Goal: Task Accomplishment & Management: Use online tool/utility

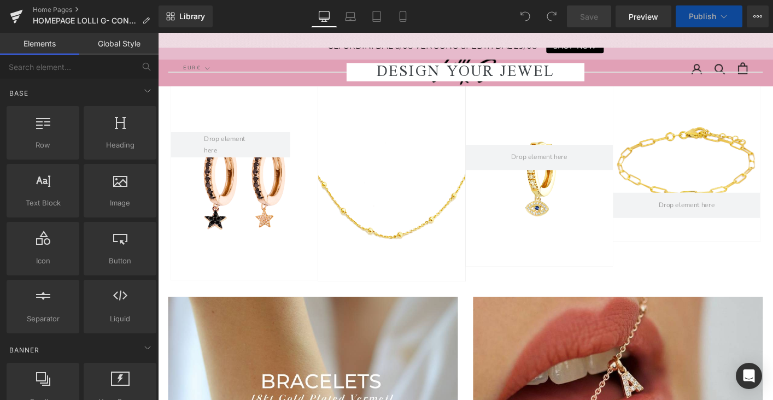
scroll to position [1862, 0]
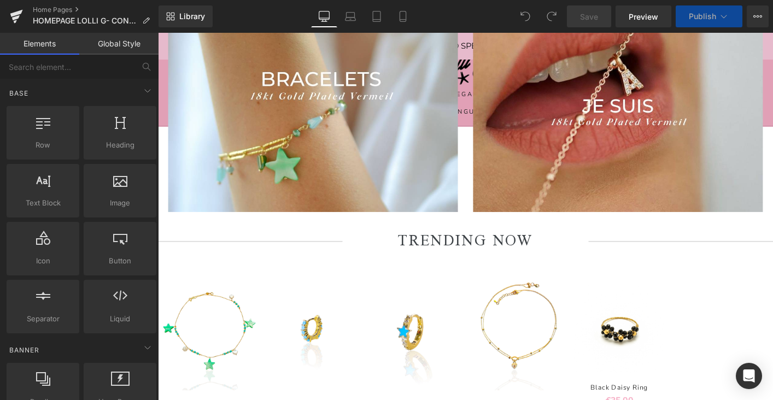
click at [302, 248] on div "TRENDING NOW" at bounding box center [489, 258] width 662 height 20
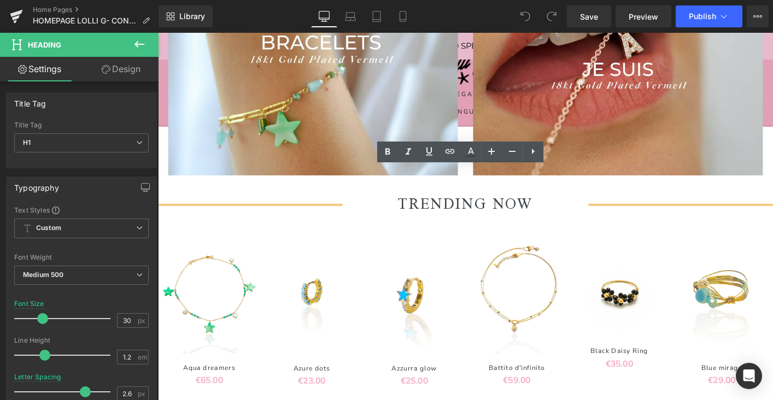
scroll to position [1834, 0]
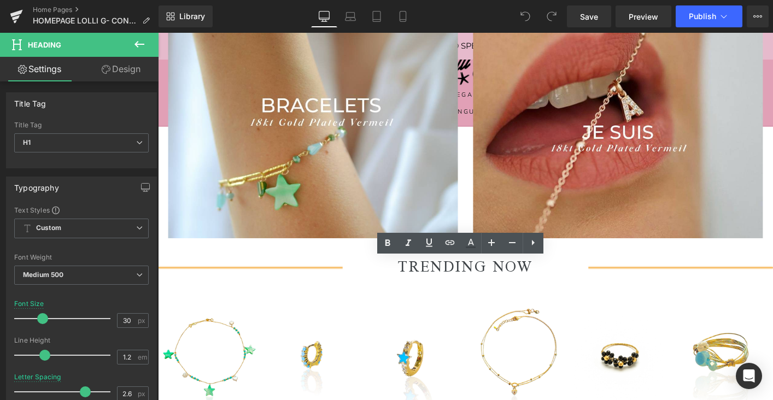
click at [229, 283] on div "TRENDING NOW" at bounding box center [489, 286] width 662 height 20
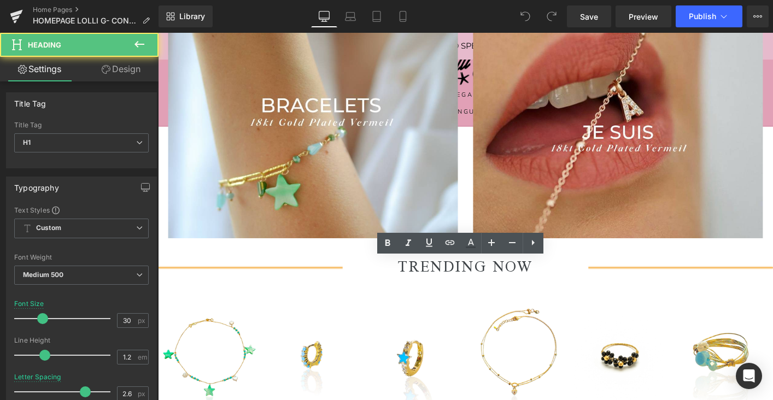
scroll to position [1931, 0]
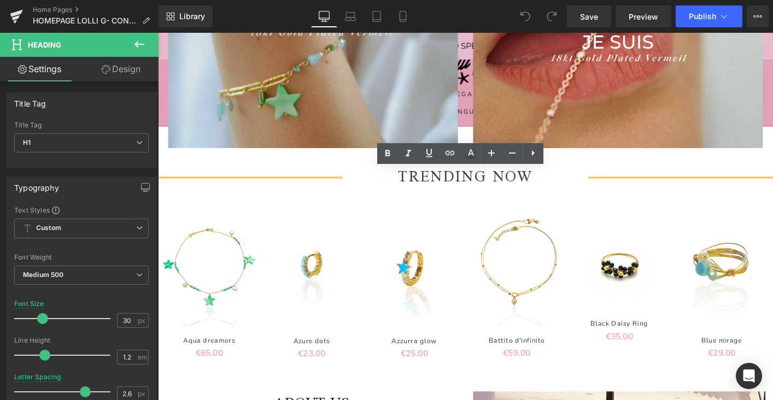
click at [229, 149] on img at bounding box center [325, 40] width 312 height 234
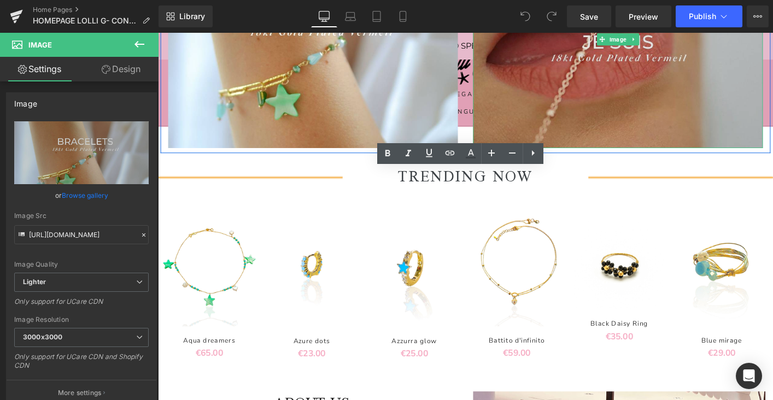
click at [595, 93] on img at bounding box center [653, 40] width 312 height 234
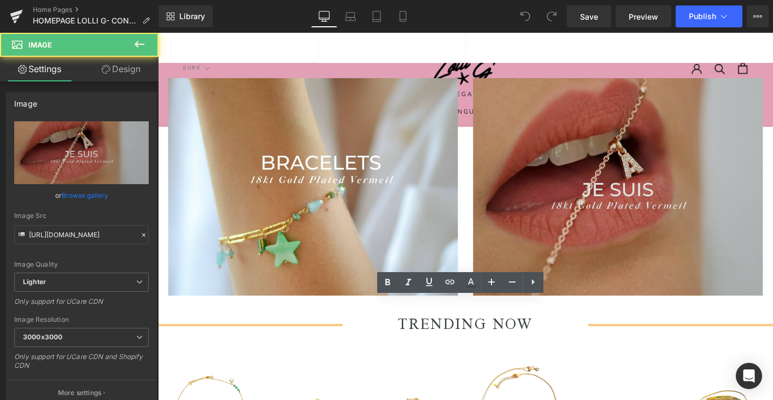
scroll to position [1720, 0]
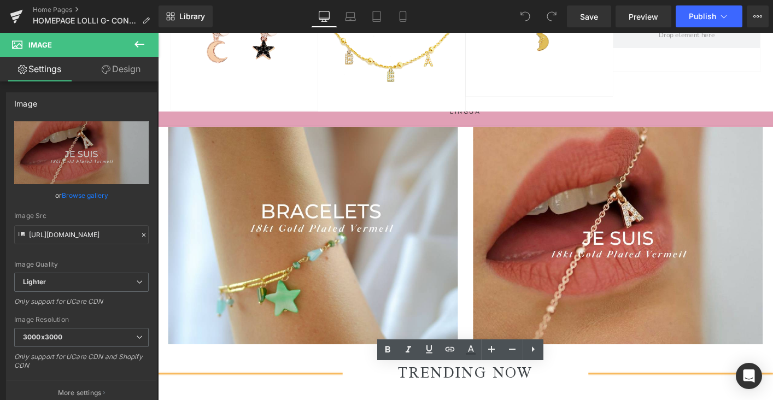
click at [578, 78] on div at bounding box center [568, 5] width 159 height 194
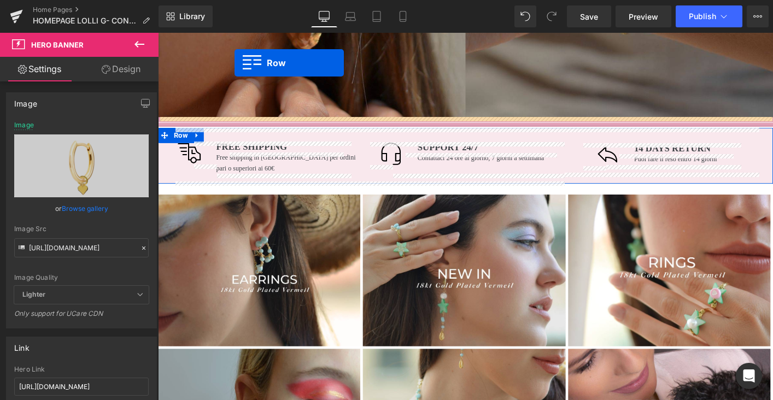
scroll to position [403, 0]
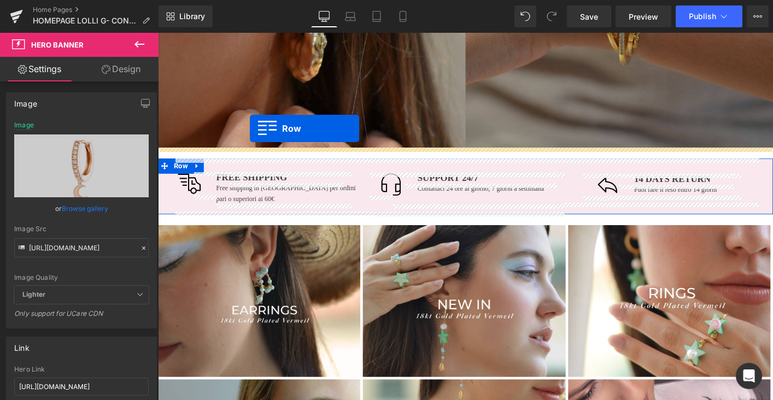
drag, startPoint x: 167, startPoint y: 317, endPoint x: 257, endPoint y: 136, distance: 202.7
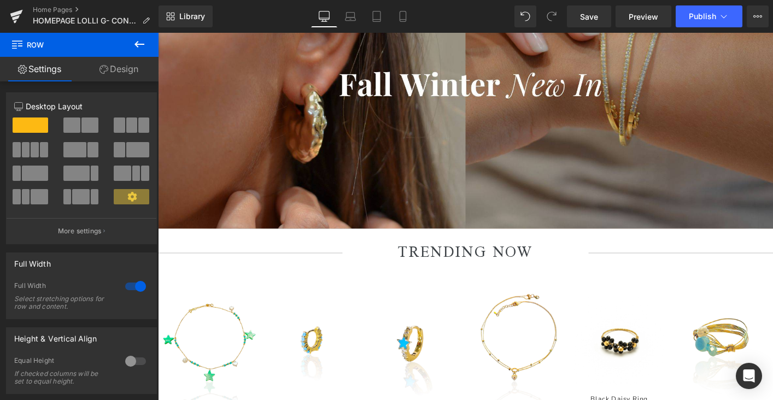
scroll to position [278, 0]
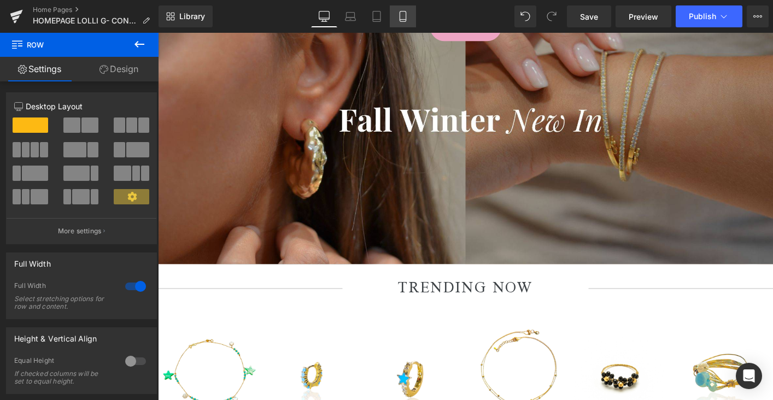
click at [404, 16] on icon at bounding box center [402, 16] width 11 height 11
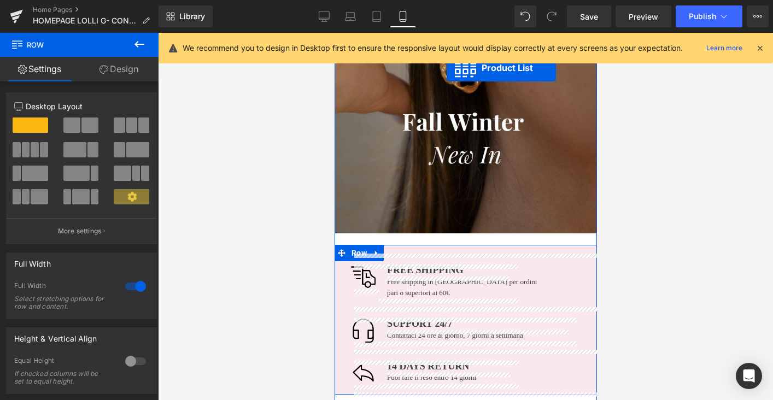
scroll to position [283, 0]
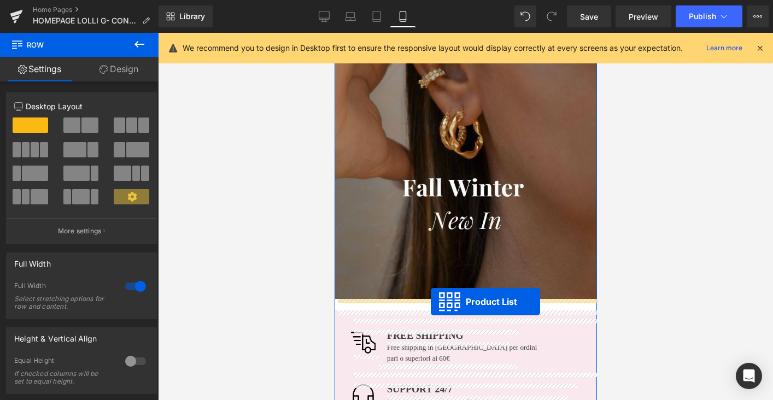
drag, startPoint x: 434, startPoint y: 107, endPoint x: 430, endPoint y: 301, distance: 194.7
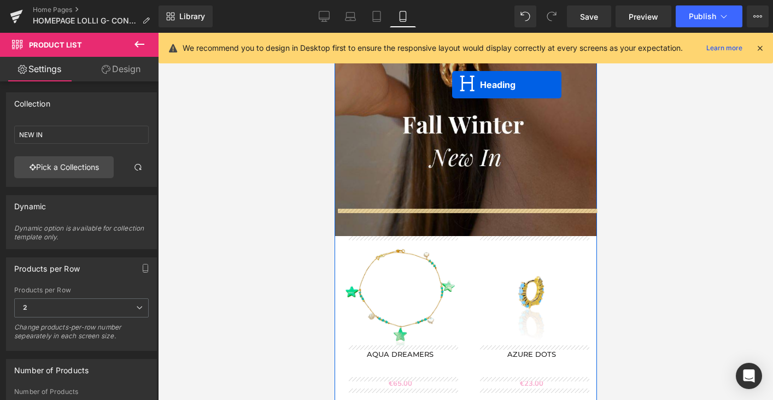
scroll to position [302, 0]
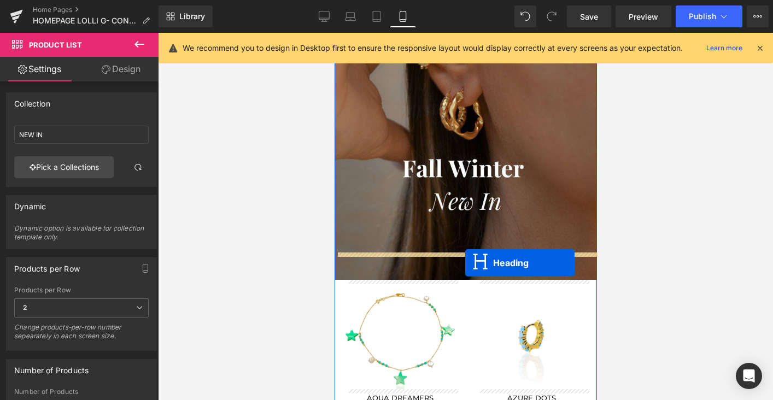
drag, startPoint x: 438, startPoint y: 286, endPoint x: 465, endPoint y: 263, distance: 35.2
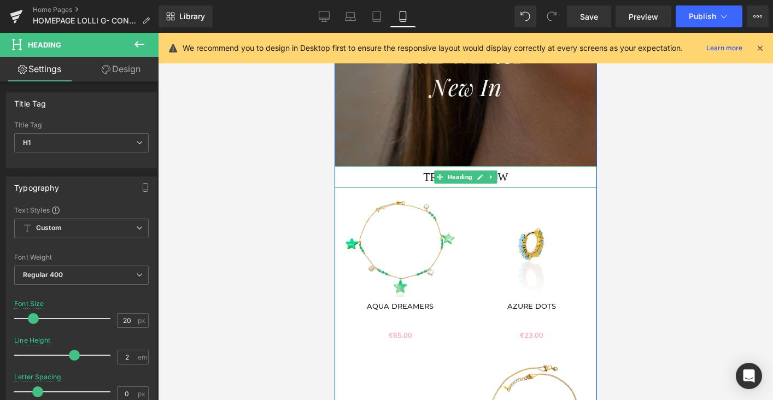
scroll to position [369, 0]
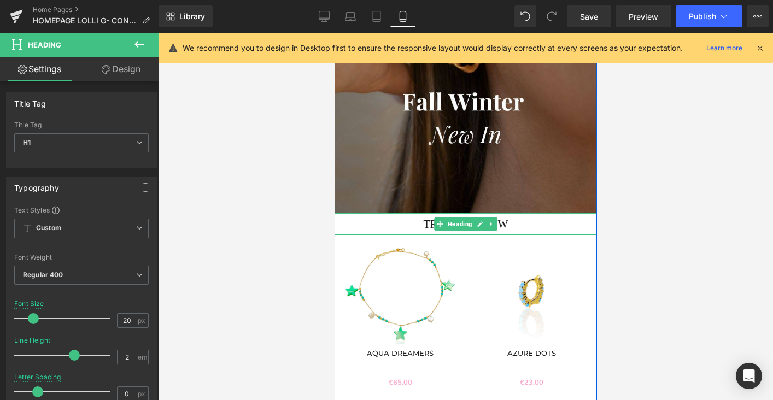
click at [461, 273] on div "Sale Off (P) Image Aqua dreamers (P) Title €0 €65.00 (P) Price Product" at bounding box center [399, 311] width 131 height 175
click at [465, 213] on span "Product List" at bounding box center [466, 216] width 50 height 16
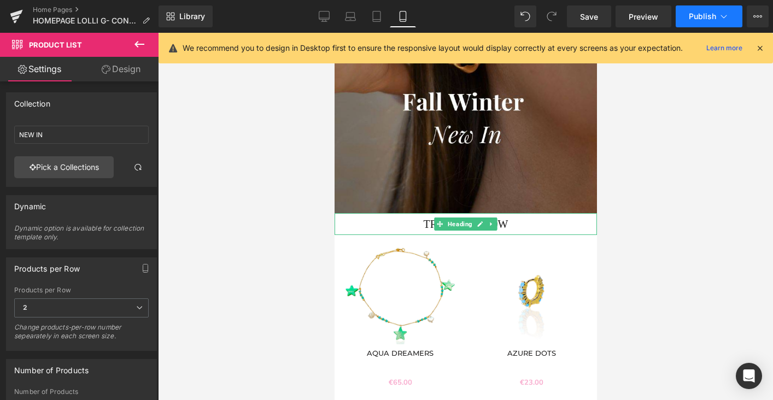
click at [684, 21] on button "Publish" at bounding box center [709, 16] width 67 height 22
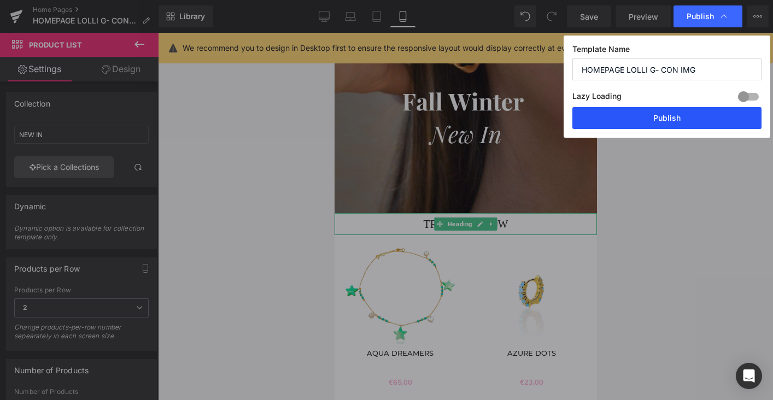
click at [670, 115] on button "Publish" at bounding box center [666, 118] width 189 height 22
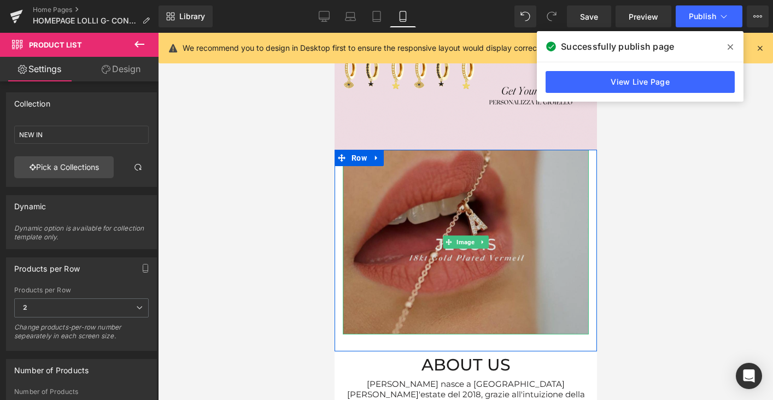
scroll to position [2813, 0]
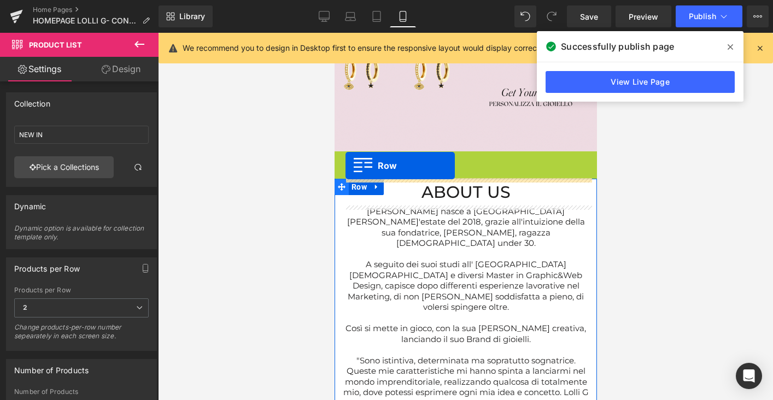
drag, startPoint x: 335, startPoint y: 162, endPoint x: 345, endPoint y: 165, distance: 10.2
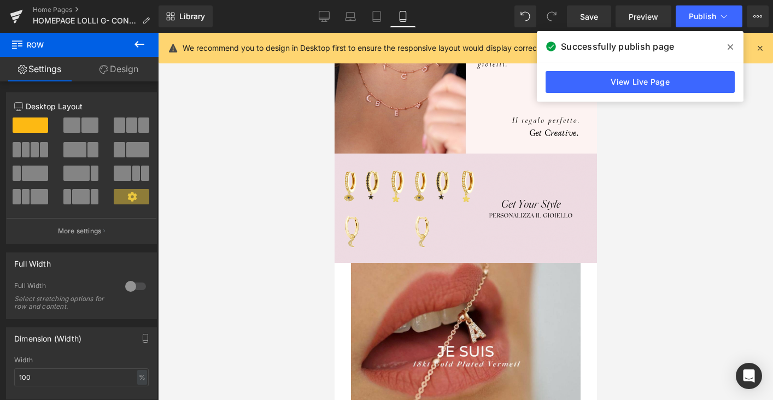
scroll to position [2754, 0]
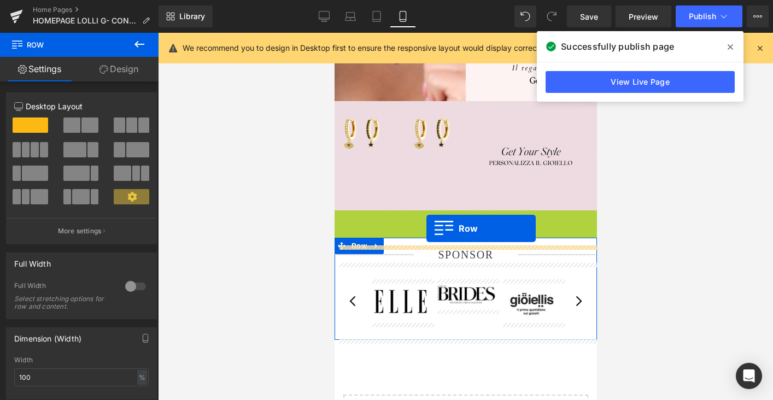
drag, startPoint x: 343, startPoint y: 221, endPoint x: 422, endPoint y: 225, distance: 78.3
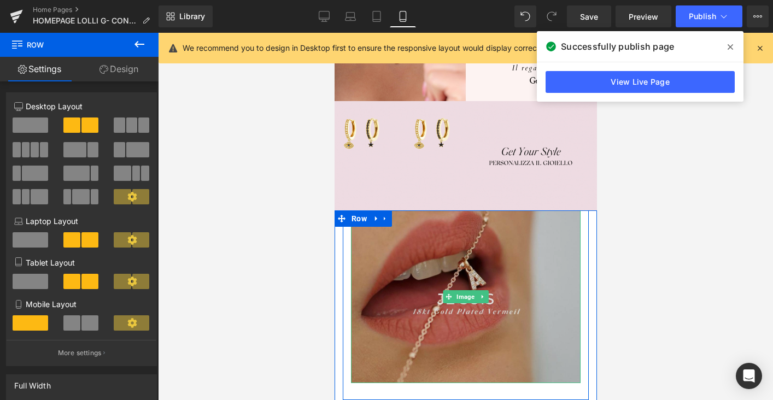
scroll to position [2949, 0]
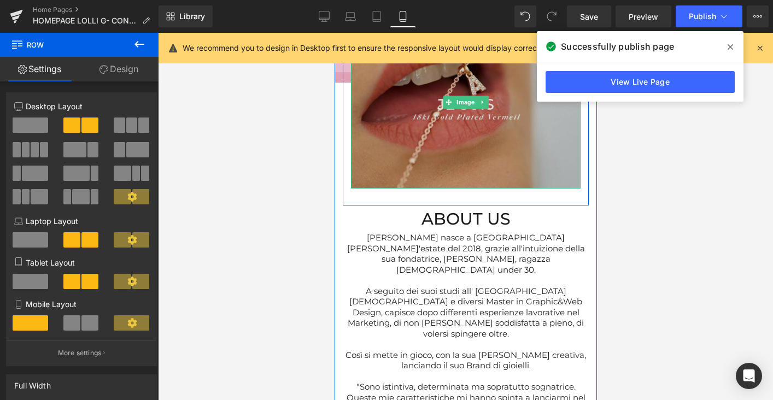
click at [450, 160] on img at bounding box center [465, 102] width 230 height 172
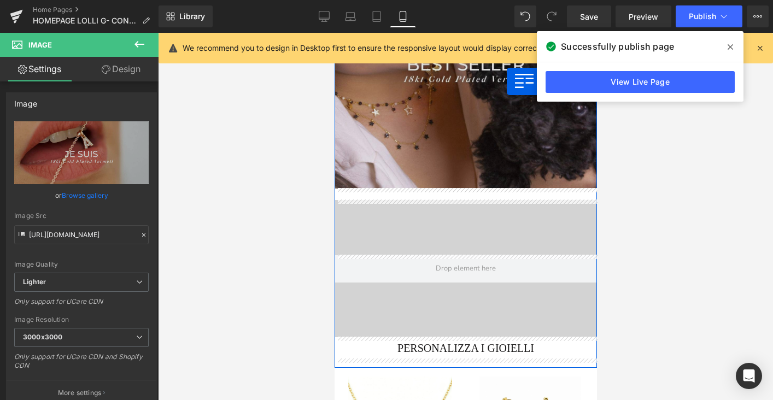
scroll to position [2167, 0]
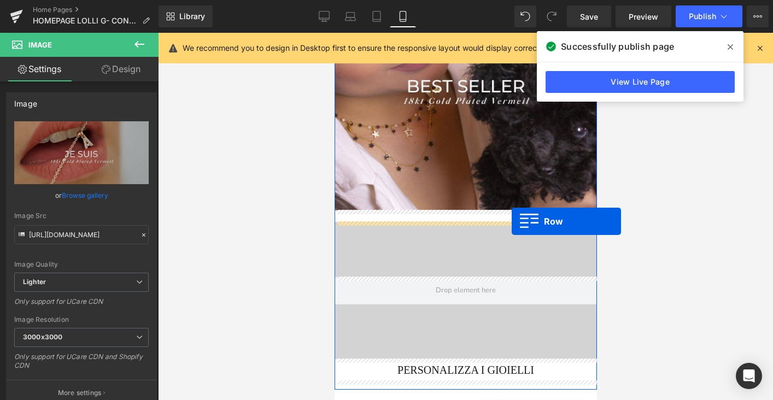
drag, startPoint x: 341, startPoint y: 327, endPoint x: 511, endPoint y: 221, distance: 200.1
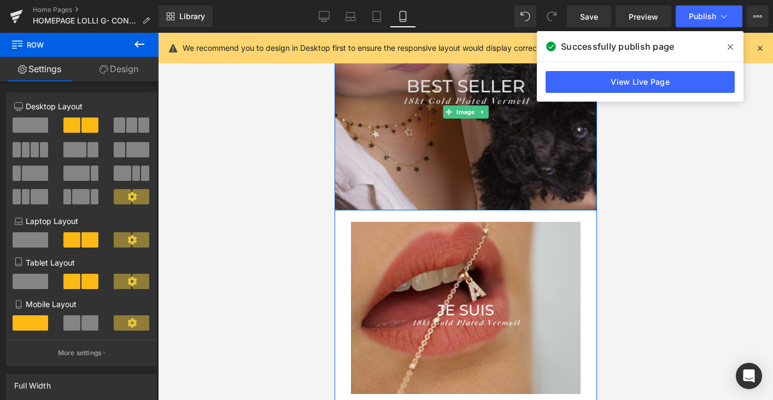
click at [466, 191] on img at bounding box center [465, 112] width 262 height 197
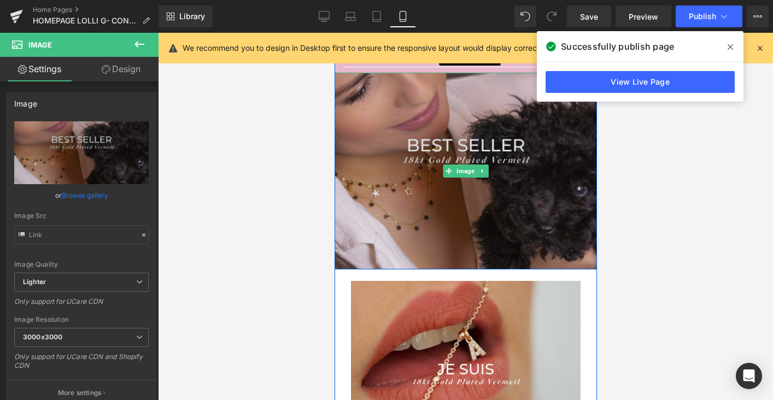
scroll to position [2049, 0]
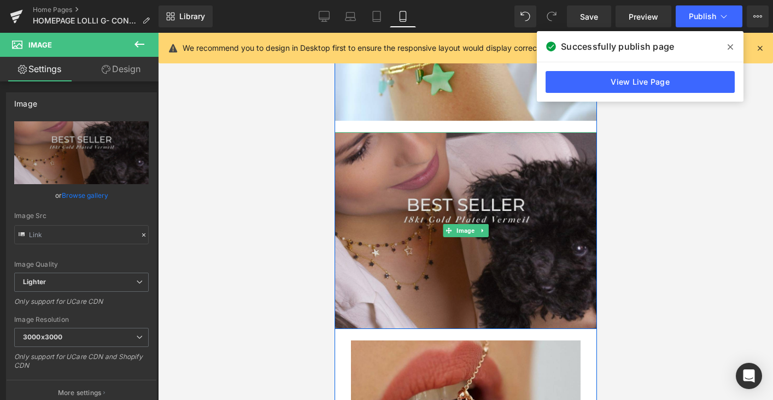
click at [437, 168] on img at bounding box center [465, 230] width 262 height 197
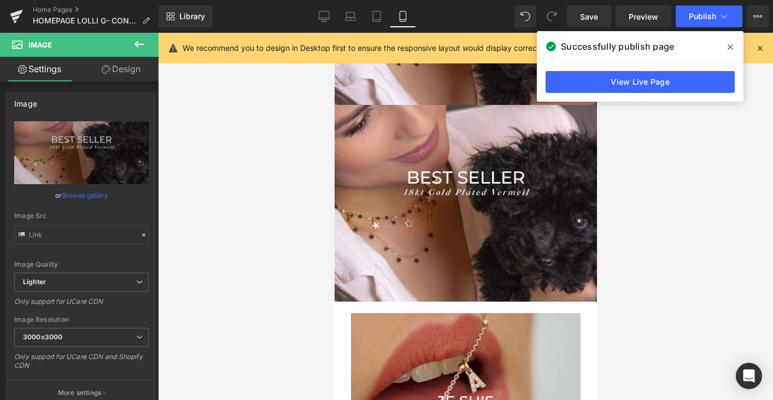
scroll to position [2301, 0]
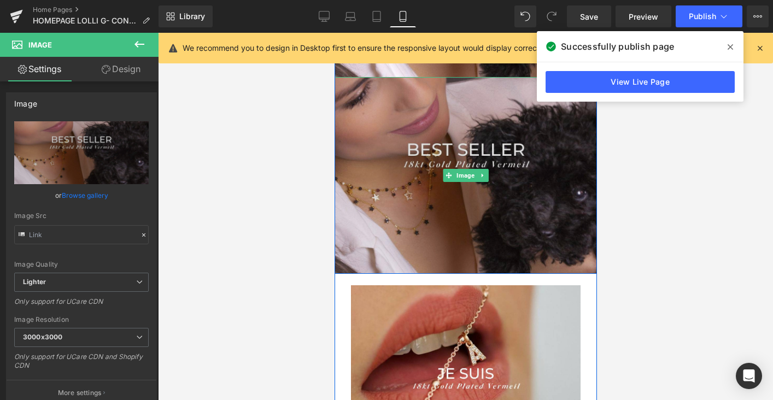
click at [418, 112] on img at bounding box center [465, 175] width 262 height 197
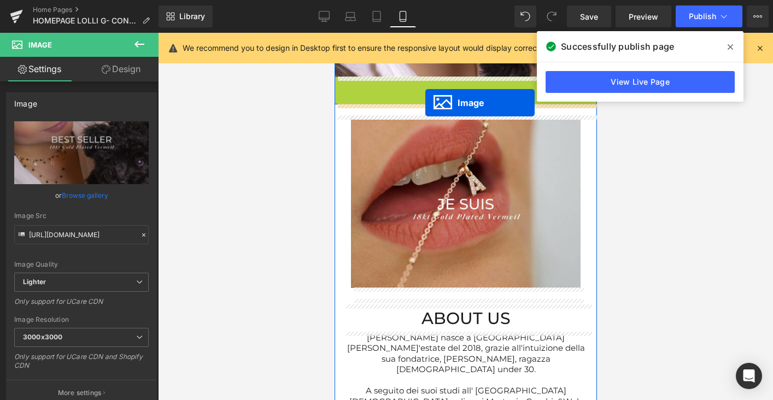
drag, startPoint x: 448, startPoint y: 176, endPoint x: 425, endPoint y: 102, distance: 77.3
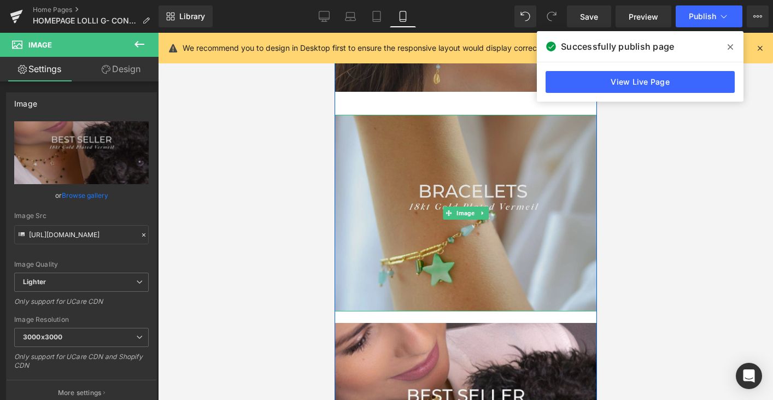
scroll to position [1851, 0]
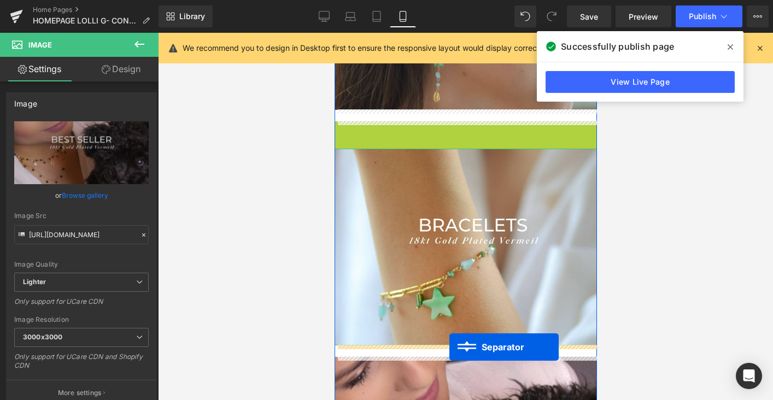
drag, startPoint x: 445, startPoint y: 123, endPoint x: 449, endPoint y: 347, distance: 223.6
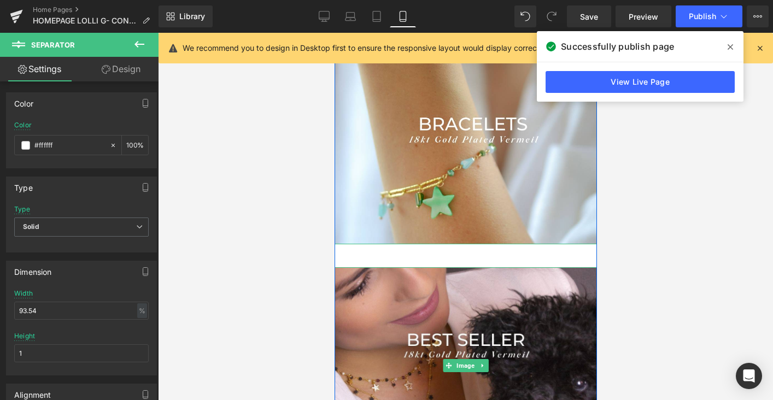
scroll to position [2091, 0]
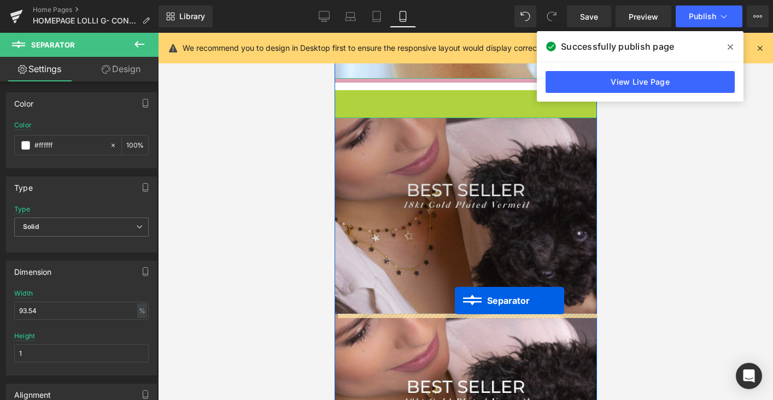
drag, startPoint x: 442, startPoint y: 93, endPoint x: 451, endPoint y: 299, distance: 205.2
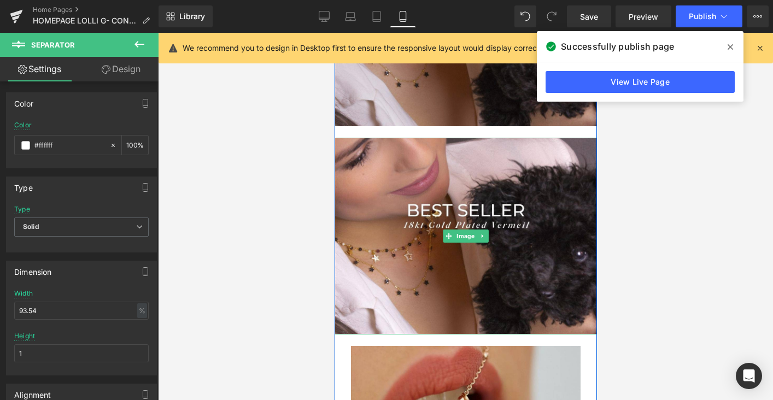
scroll to position [2283, 0]
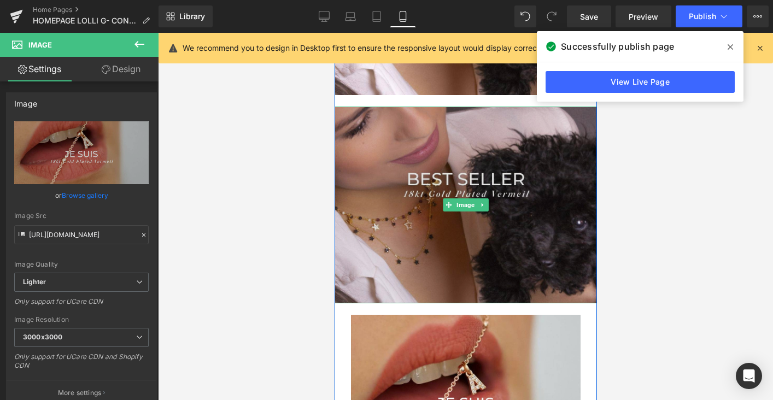
click at [436, 223] on img at bounding box center [465, 205] width 262 height 197
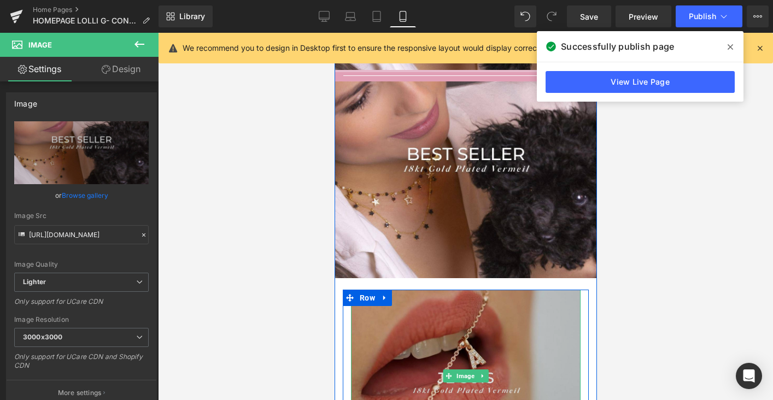
scroll to position [2310, 0]
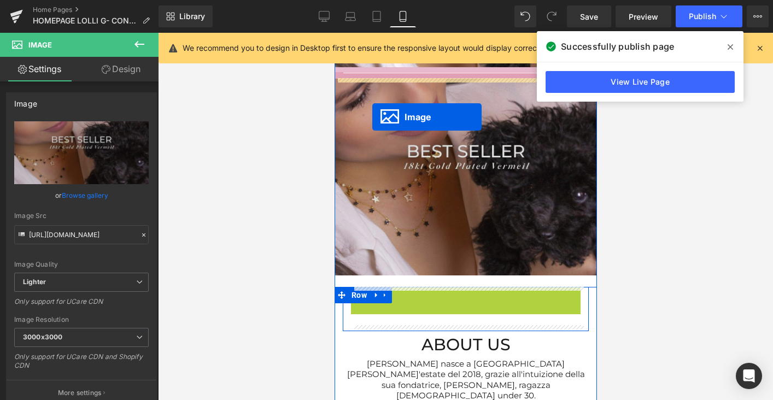
drag, startPoint x: 447, startPoint y: 369, endPoint x: 372, endPoint y: 116, distance: 263.5
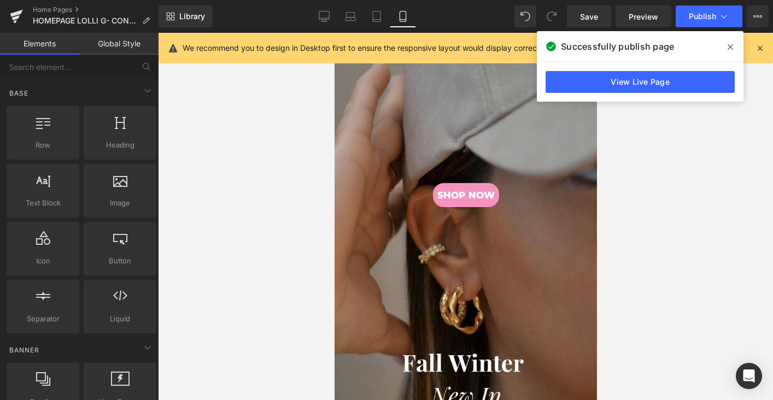
scroll to position [0, 0]
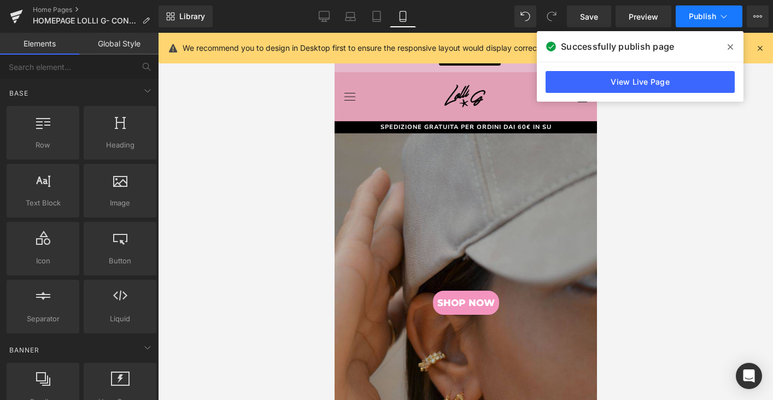
click at [703, 13] on span "Publish" at bounding box center [702, 16] width 27 height 9
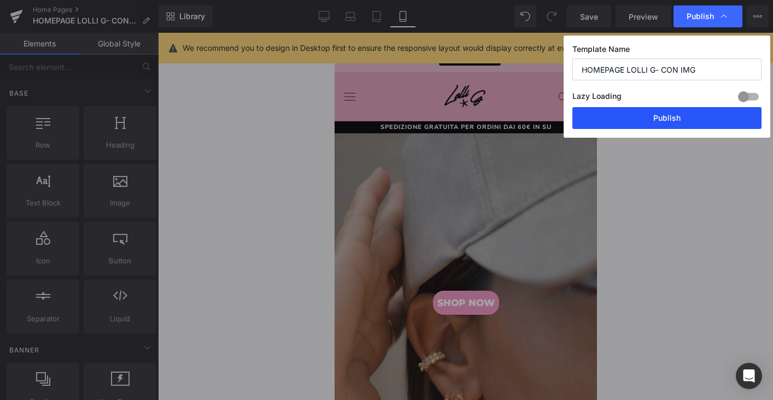
click at [677, 119] on button "Publish" at bounding box center [666, 118] width 189 height 22
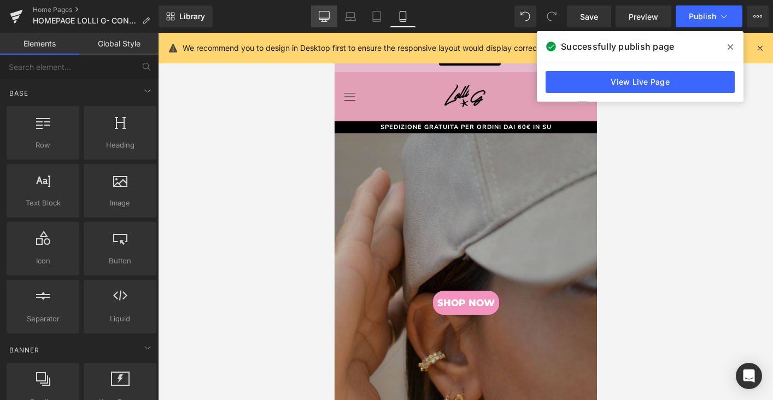
click at [323, 25] on link "Desktop" at bounding box center [324, 16] width 26 height 22
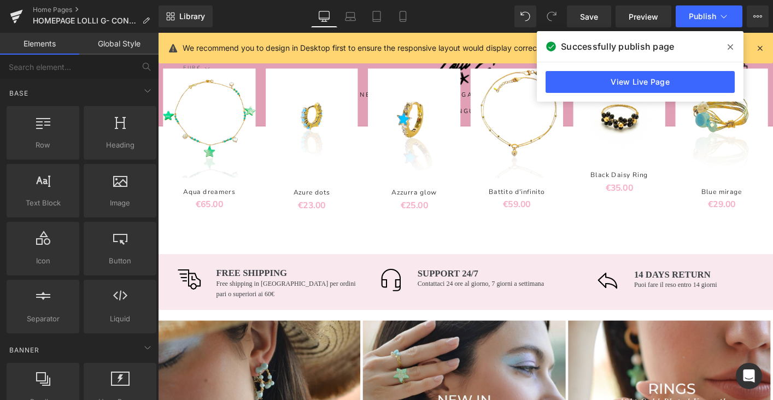
scroll to position [430, 0]
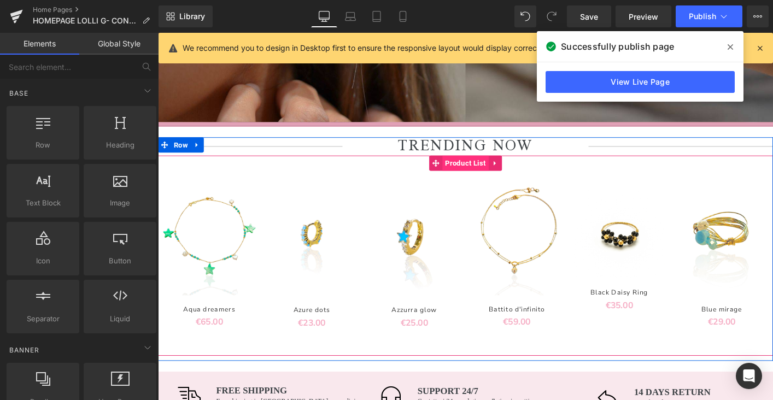
click at [470, 172] on span "Product List" at bounding box center [489, 173] width 50 height 16
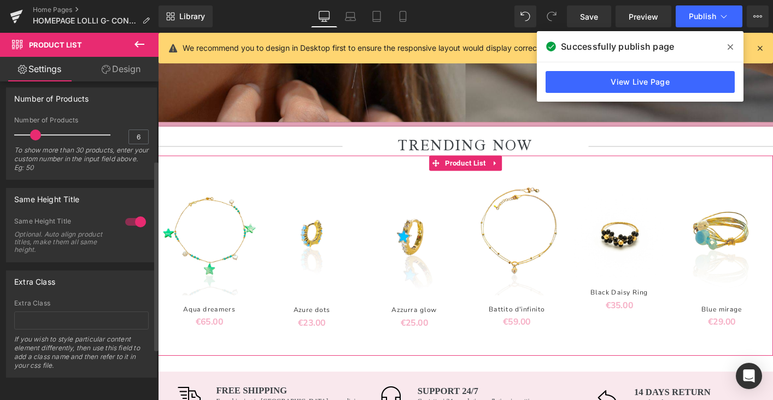
scroll to position [0, 0]
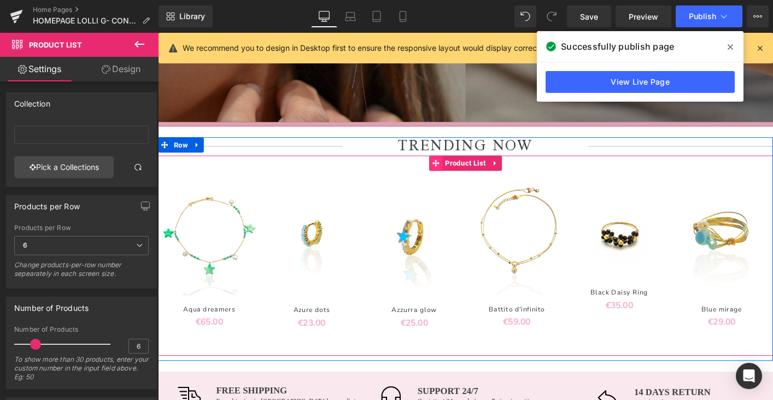
click at [459, 177] on icon at bounding box center [457, 173] width 8 height 8
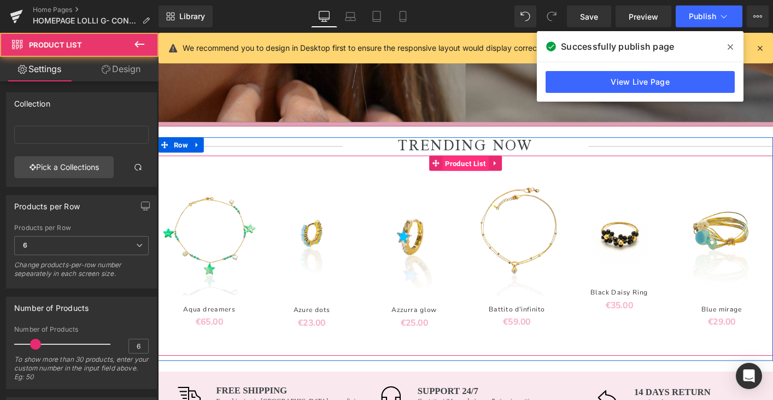
click at [479, 175] on span "Product List" at bounding box center [489, 174] width 50 height 16
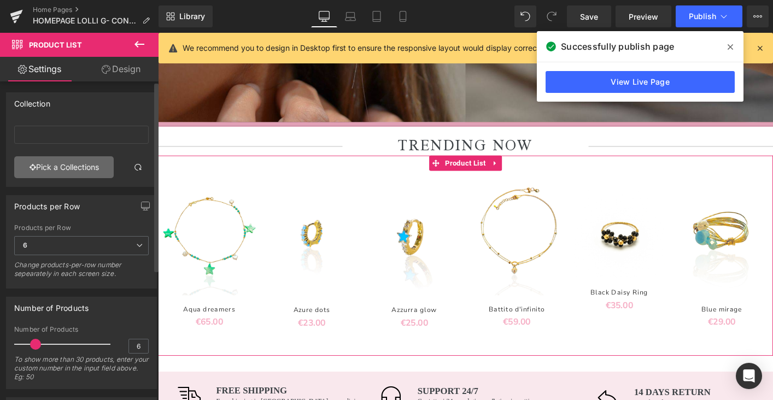
click at [61, 173] on link "Pick a Collections" at bounding box center [64, 167] width 100 height 22
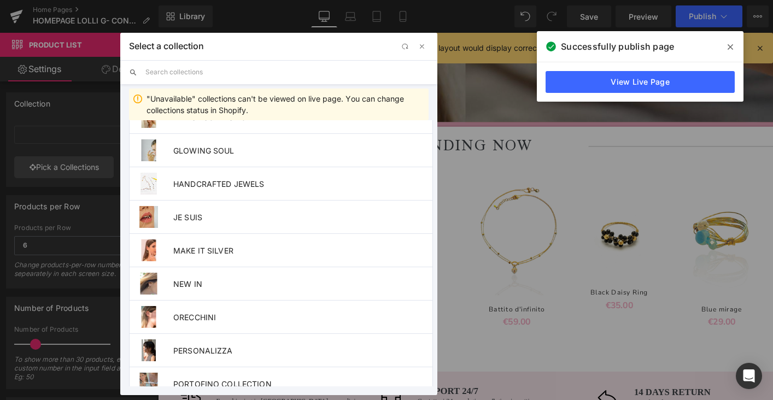
scroll to position [604, 0]
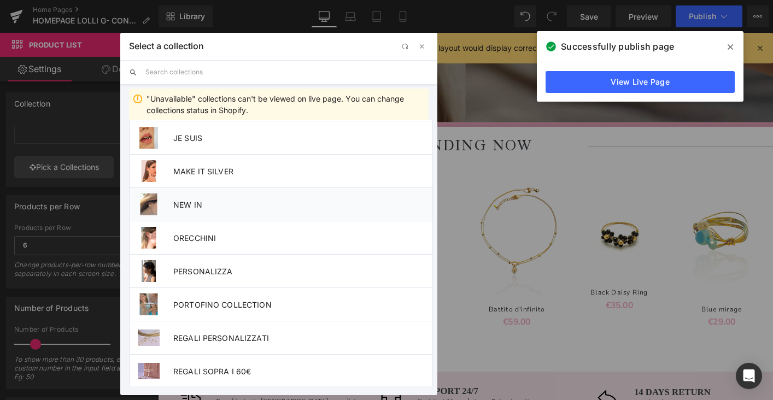
click at [256, 209] on li "NEW IN" at bounding box center [281, 204] width 304 height 33
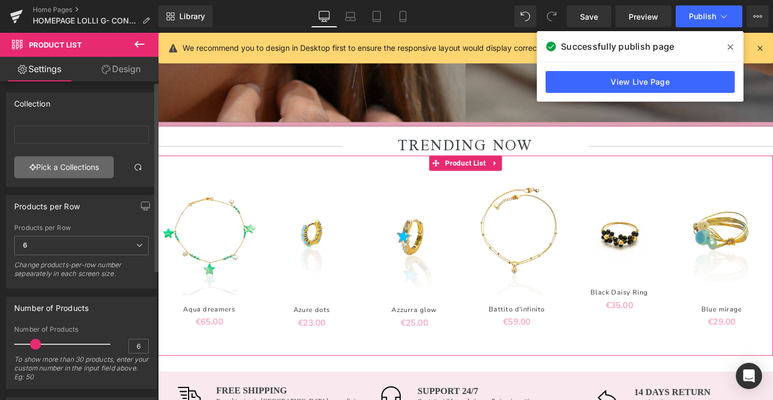
click at [67, 169] on link "Pick a Collections" at bounding box center [64, 167] width 100 height 22
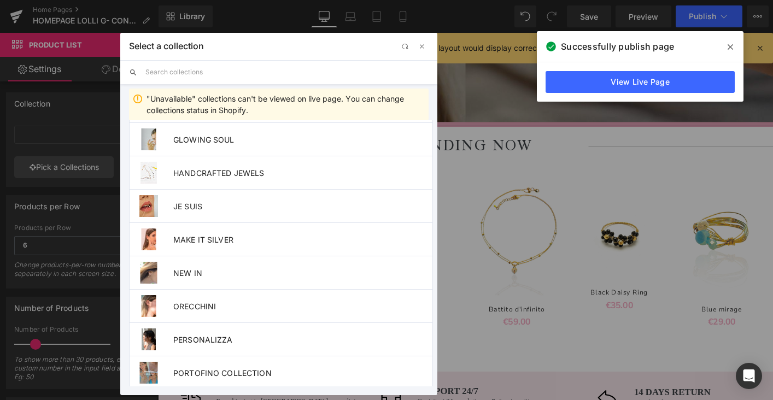
scroll to position [581, 0]
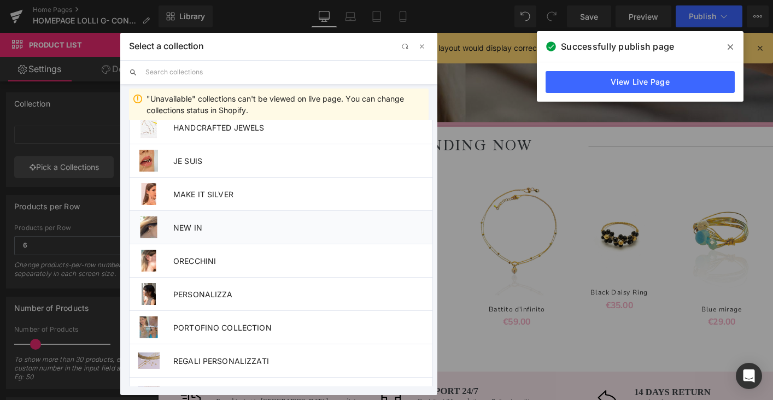
click at [228, 229] on span "NEW IN" at bounding box center [302, 227] width 259 height 9
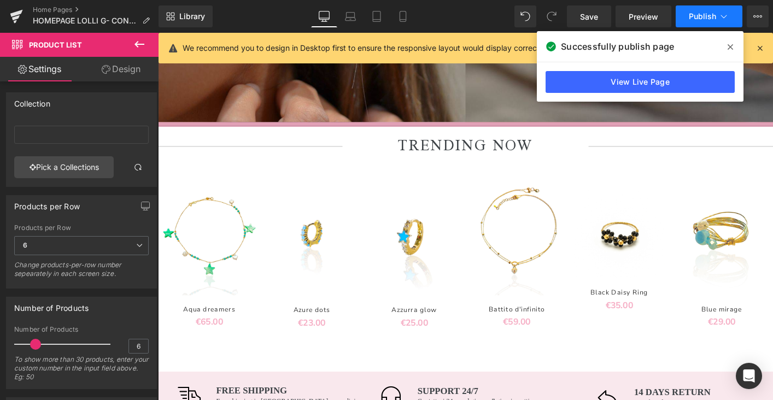
click at [695, 13] on span "Publish" at bounding box center [702, 16] width 27 height 9
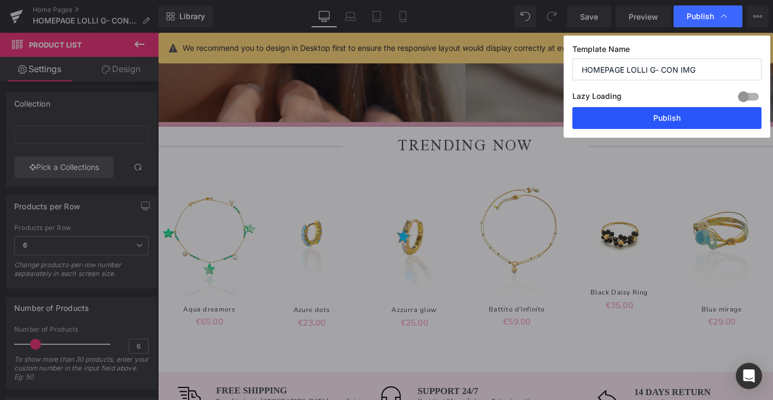
click at [688, 116] on button "Publish" at bounding box center [666, 118] width 189 height 22
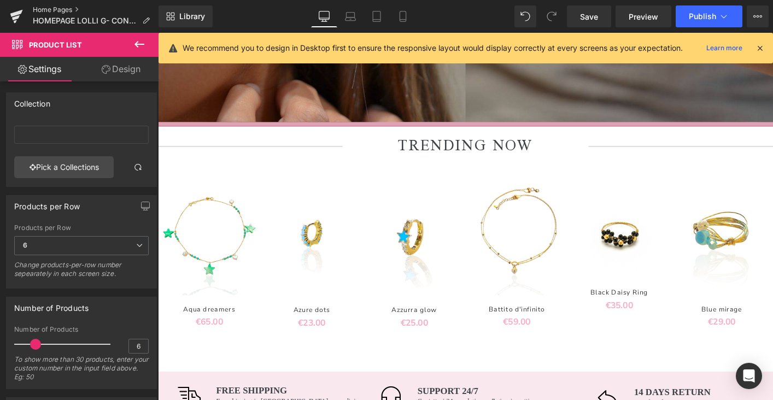
click at [59, 8] on link "Home Pages" at bounding box center [96, 9] width 126 height 9
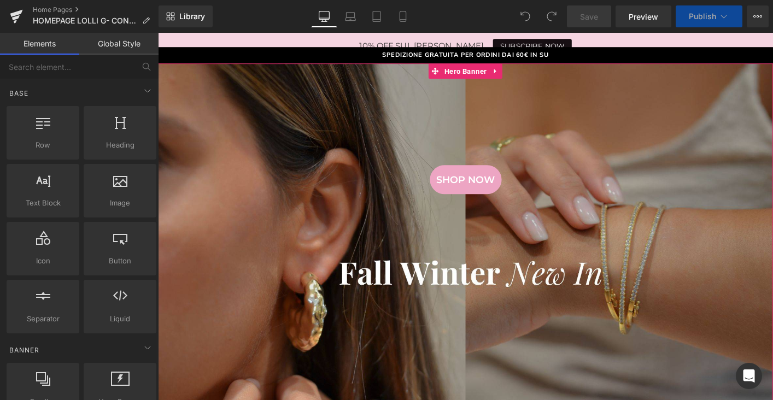
scroll to position [102, 0]
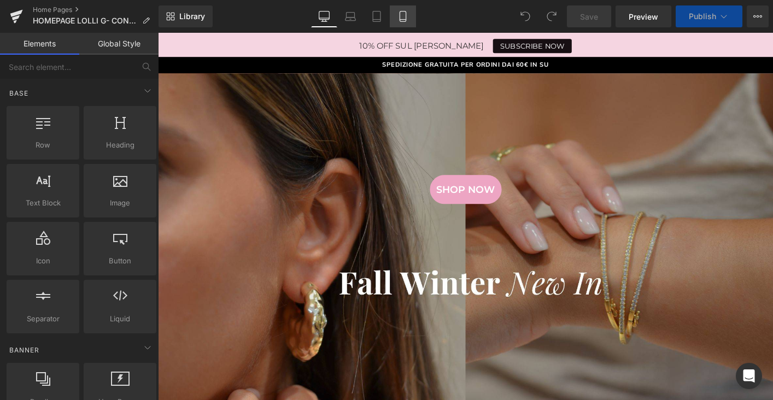
click at [397, 25] on link "Mobile" at bounding box center [403, 16] width 26 height 22
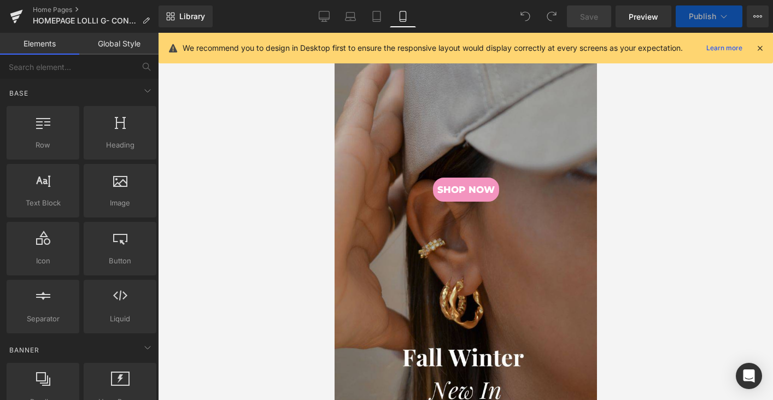
click at [426, 320] on div at bounding box center [465, 244] width 262 height 449
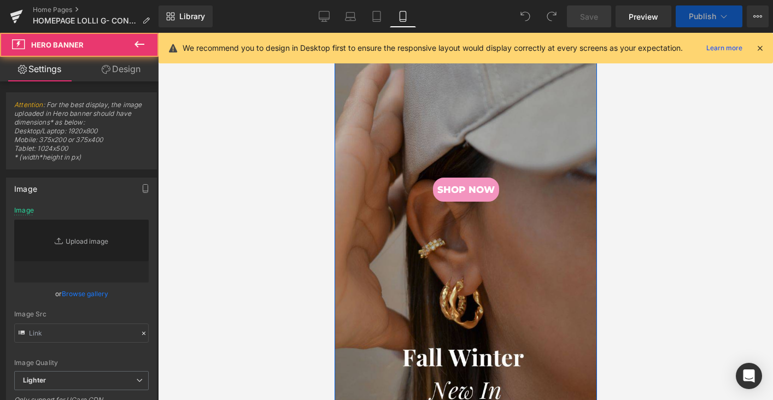
click at [389, 289] on div at bounding box center [465, 244] width 262 height 449
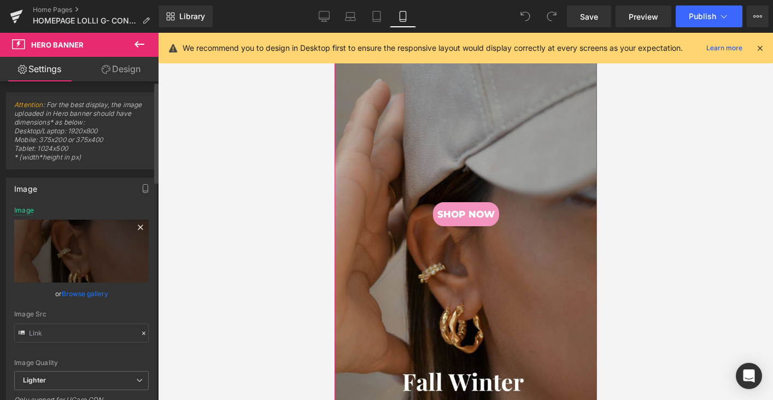
click at [134, 222] on icon at bounding box center [140, 227] width 13 height 13
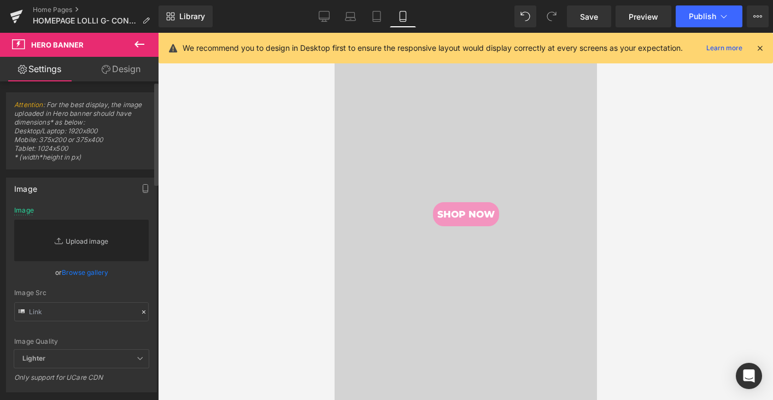
click at [77, 242] on link "Replace Image" at bounding box center [81, 241] width 134 height 42
type input "C:\fakepath\home.jpg"
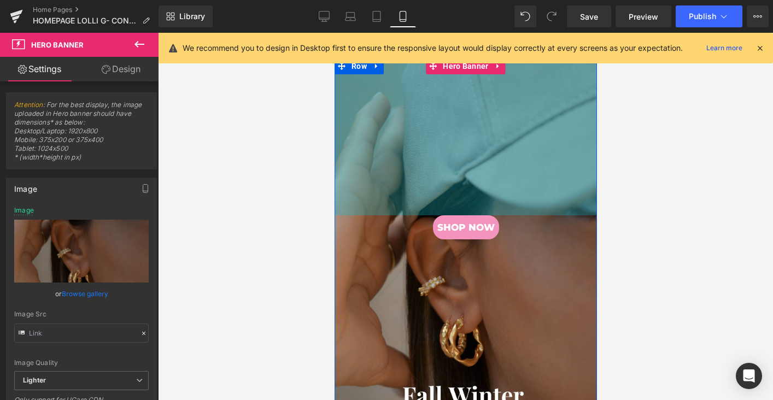
scroll to position [177, 0]
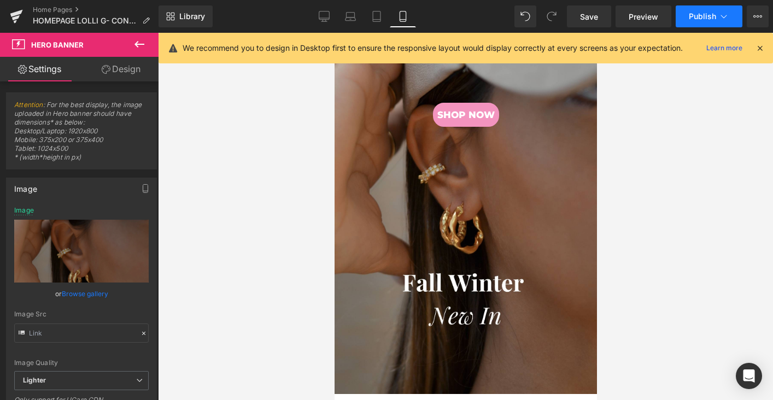
click at [715, 10] on button "Publish" at bounding box center [709, 16] width 67 height 22
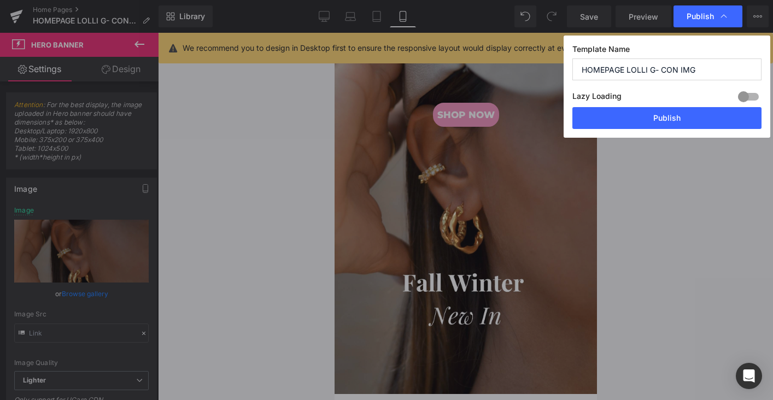
click at [660, 129] on div "Template Name HOMEPAGE LOLLI G- CON IMG Lazy Loading Build Upgrade plan to unlo…" at bounding box center [667, 87] width 207 height 102
click at [660, 121] on button "Publish" at bounding box center [666, 118] width 189 height 22
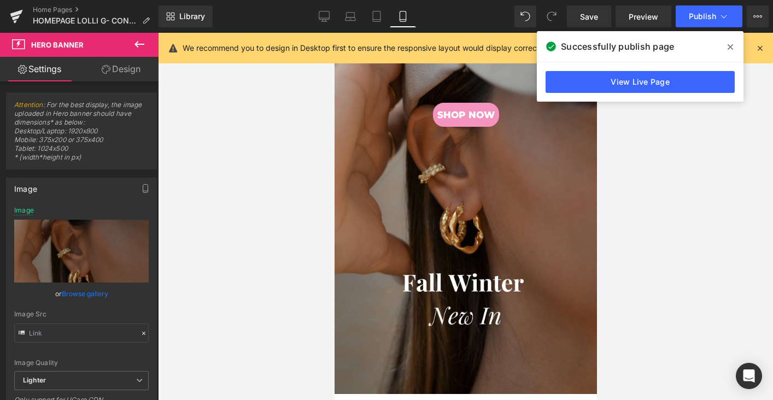
click at [692, 234] on div at bounding box center [465, 216] width 615 height 367
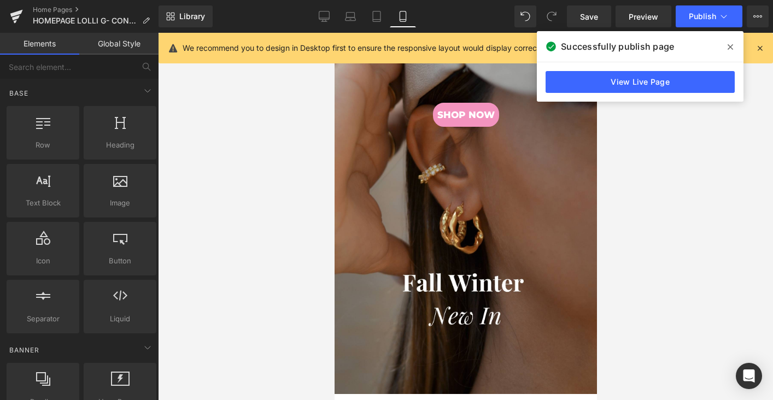
click at [728, 46] on icon at bounding box center [730, 47] width 5 height 9
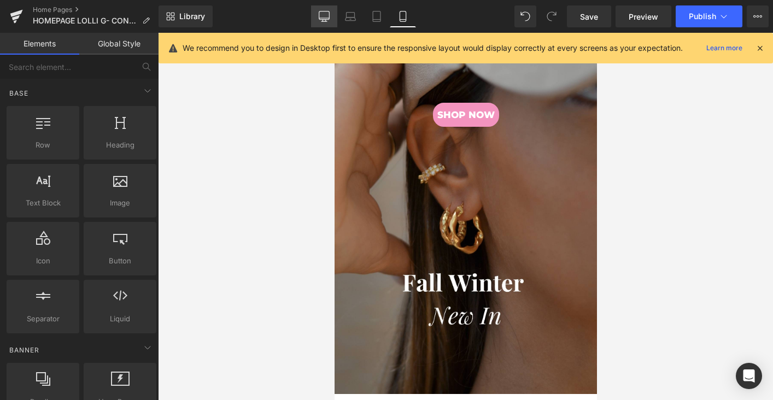
click at [326, 11] on icon at bounding box center [324, 15] width 10 height 8
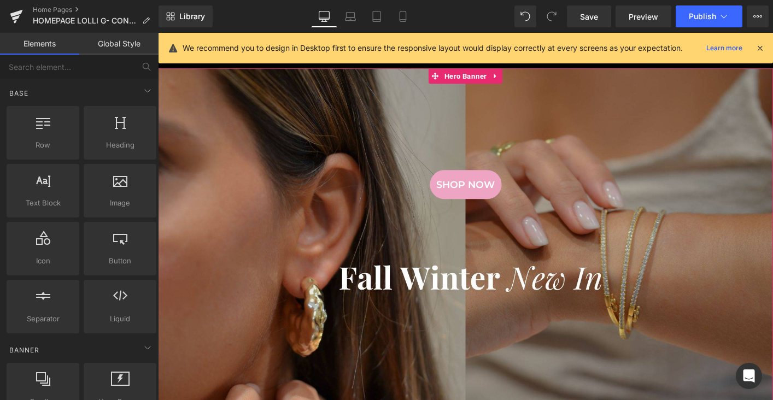
scroll to position [0, 0]
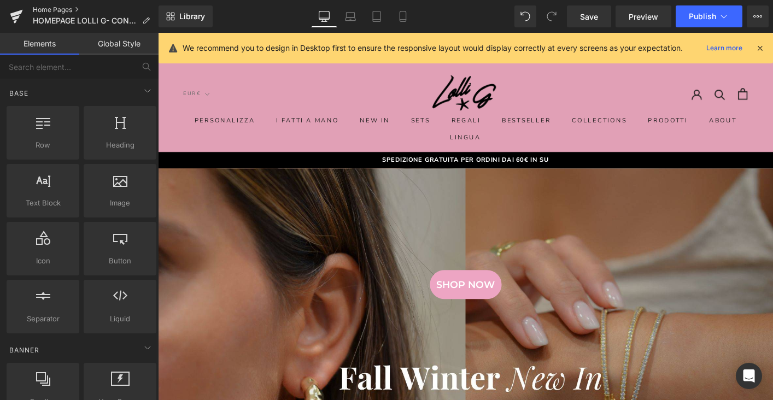
click at [37, 9] on link "Home Pages" at bounding box center [96, 9] width 126 height 9
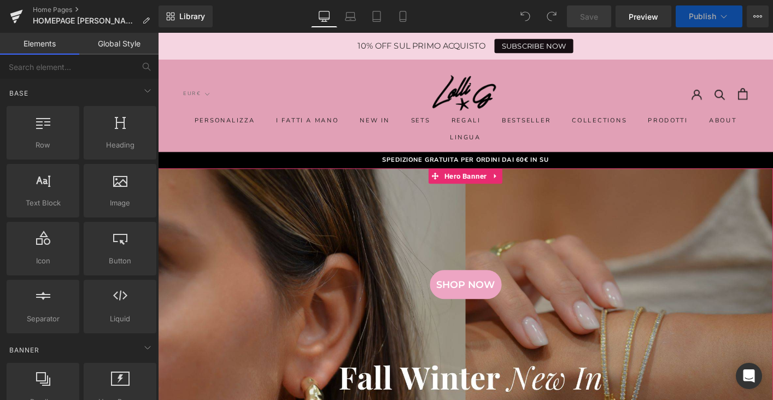
click at [266, 332] on div at bounding box center [489, 369] width 662 height 381
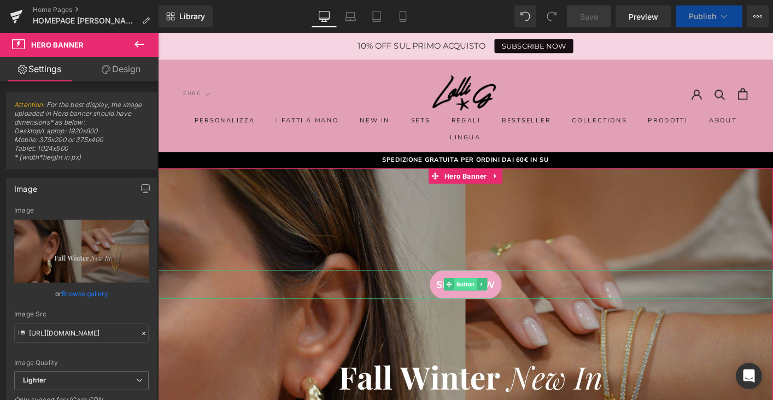
click at [489, 305] on span "Button" at bounding box center [489, 303] width 24 height 13
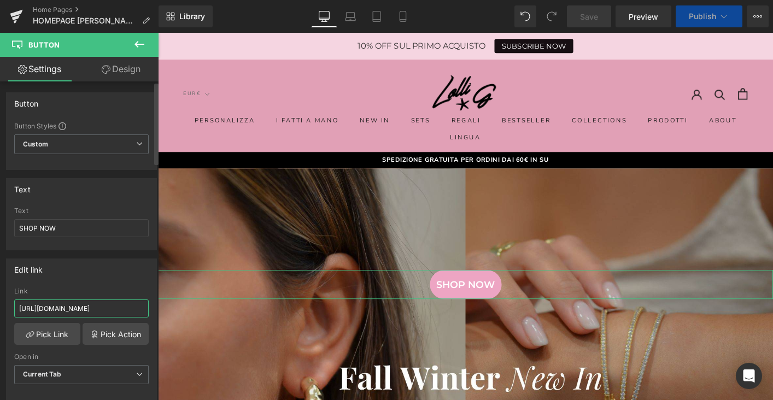
click at [91, 300] on input "https://www.lolligmilano.com/collections/marshmallow-collection" at bounding box center [81, 309] width 134 height 18
paste input "nuovi-arrivi"
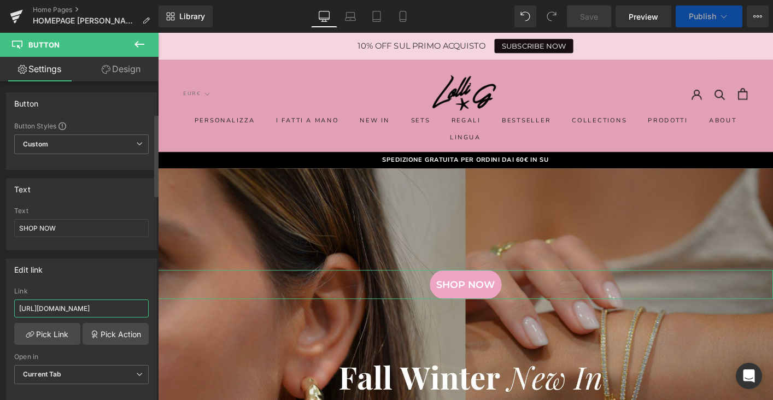
type input "https://www.lolligmilano.com/collections/nuovi-arrivi"
click at [90, 259] on div "Edit link https://www.lolligmilano.com/collections/marshmallow-collection Link …" at bounding box center [81, 330] width 151 height 142
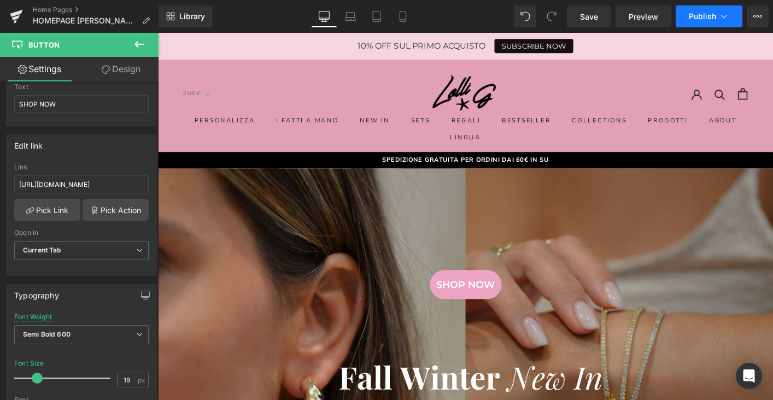
click at [695, 18] on span "Publish" at bounding box center [702, 16] width 27 height 9
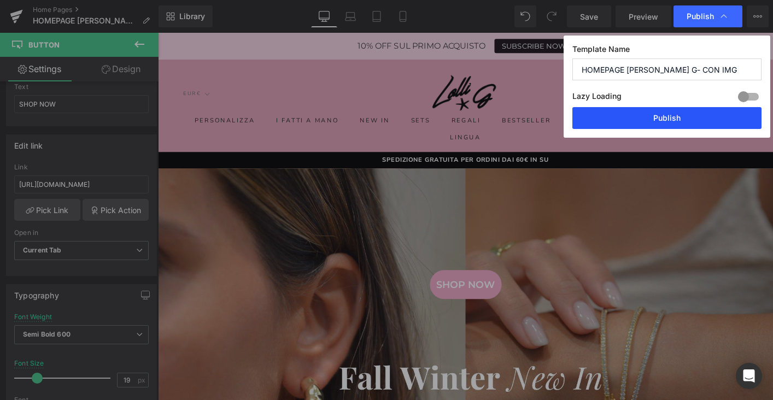
click at [690, 114] on button "Publish" at bounding box center [666, 118] width 189 height 22
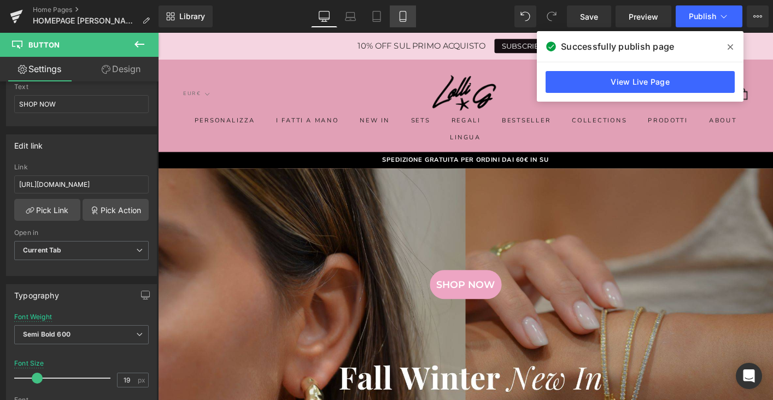
click at [391, 16] on link "Mobile" at bounding box center [403, 16] width 26 height 22
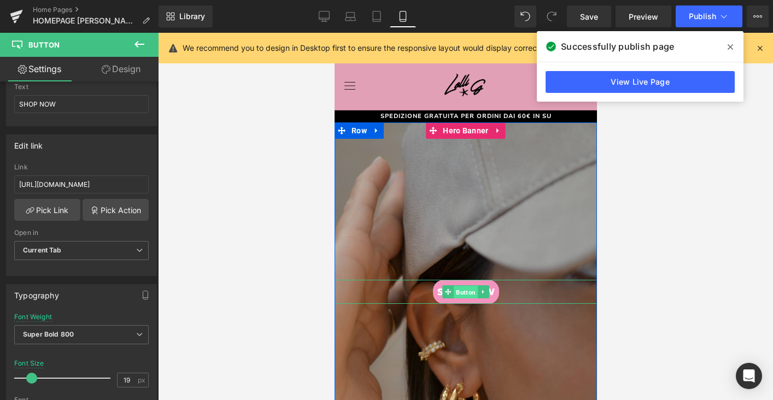
click at [471, 292] on span "Button" at bounding box center [465, 292] width 24 height 13
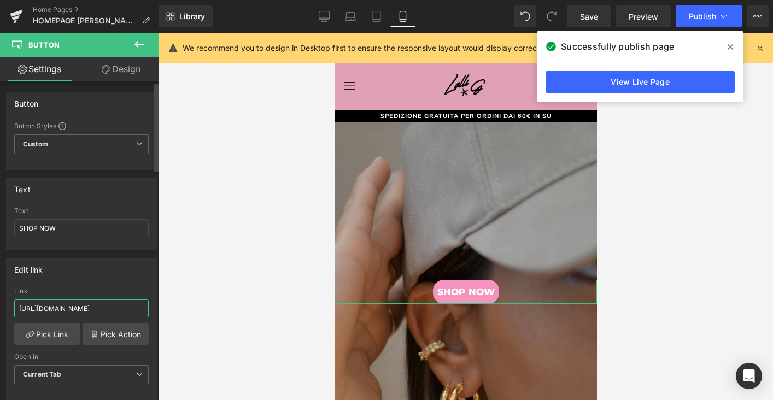
click at [115, 308] on input "https://www.lolligmilano.com/collections/fall-winter-21" at bounding box center [81, 309] width 134 height 18
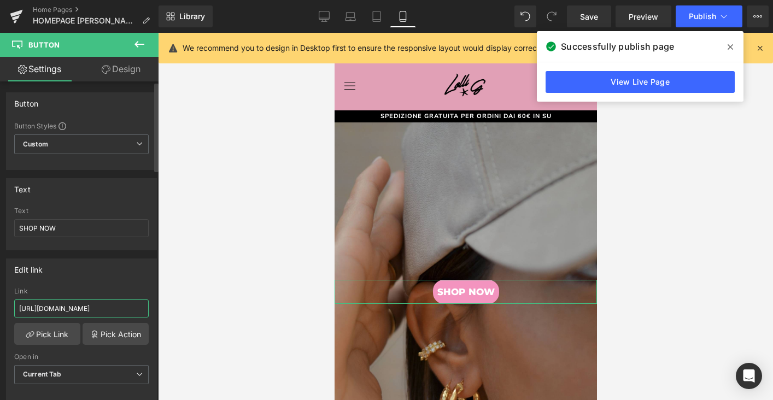
paste input "nuovi-arrivi"
type input "https://www.lolligmilano.com/collections/nuovi-arrivi"
click at [113, 263] on div "Edit link" at bounding box center [82, 269] width 150 height 21
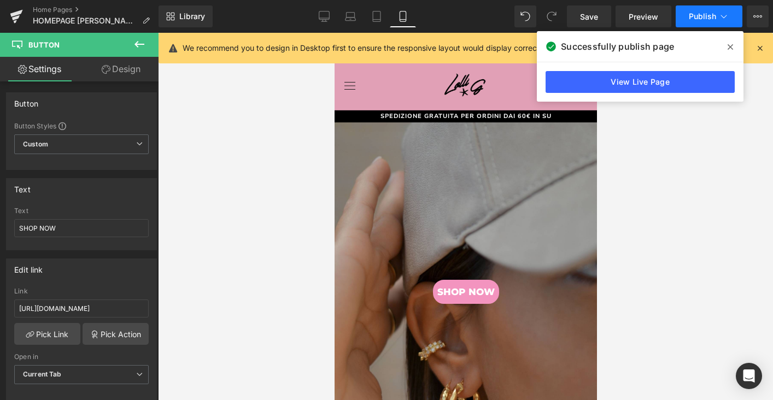
click at [696, 14] on span "Publish" at bounding box center [702, 16] width 27 height 9
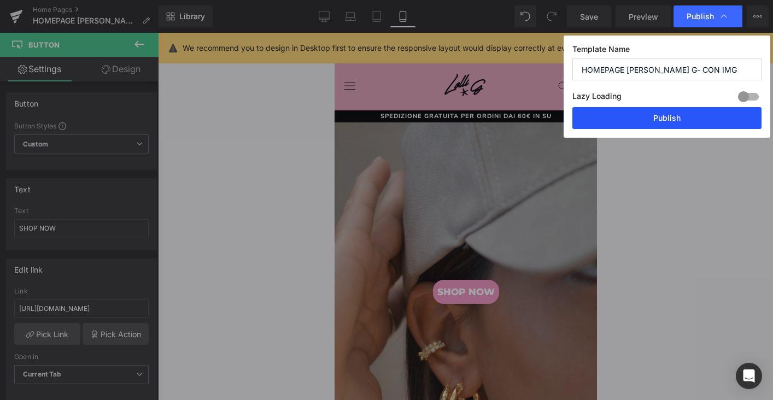
click at [668, 125] on button "Publish" at bounding box center [666, 118] width 189 height 22
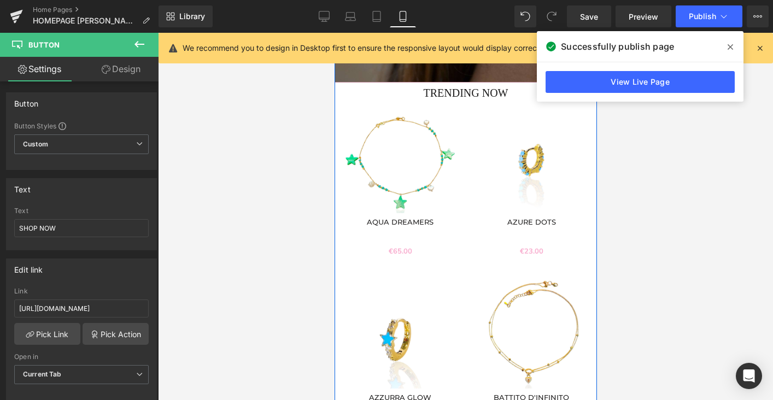
scroll to position [197, 0]
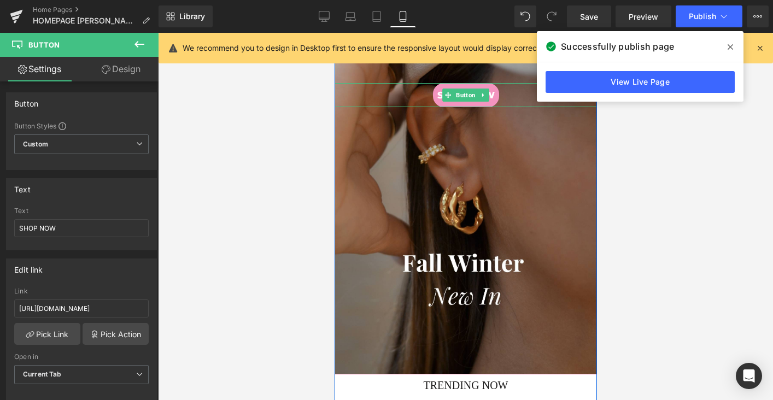
click at [461, 103] on link "SHOP NOW" at bounding box center [465, 95] width 66 height 24
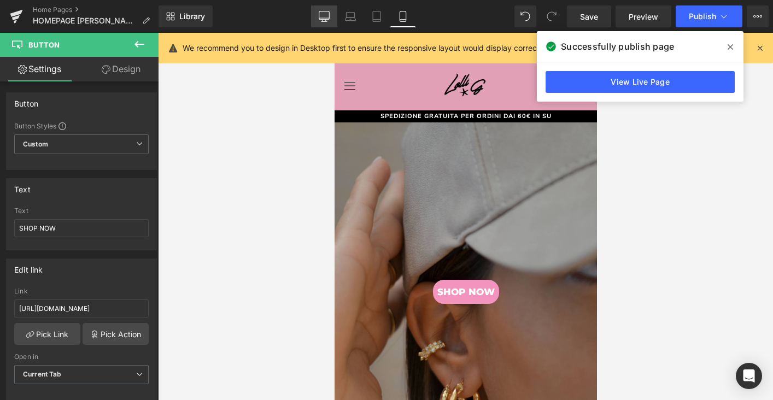
click at [326, 26] on link "Desktop" at bounding box center [324, 16] width 26 height 22
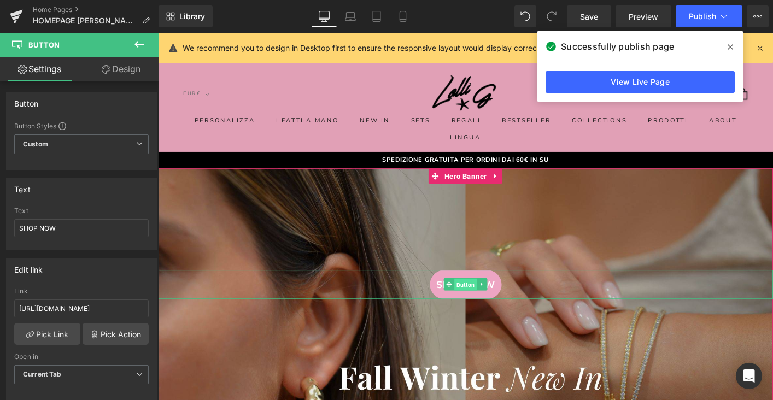
click at [487, 303] on span "Button" at bounding box center [489, 303] width 24 height 13
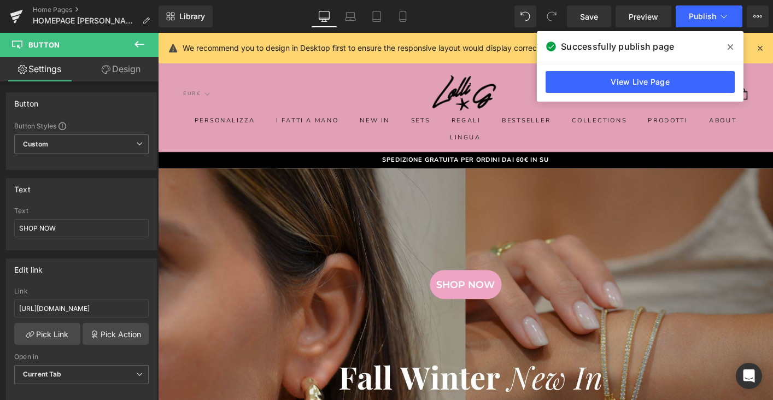
click at [724, 45] on span at bounding box center [730, 46] width 17 height 17
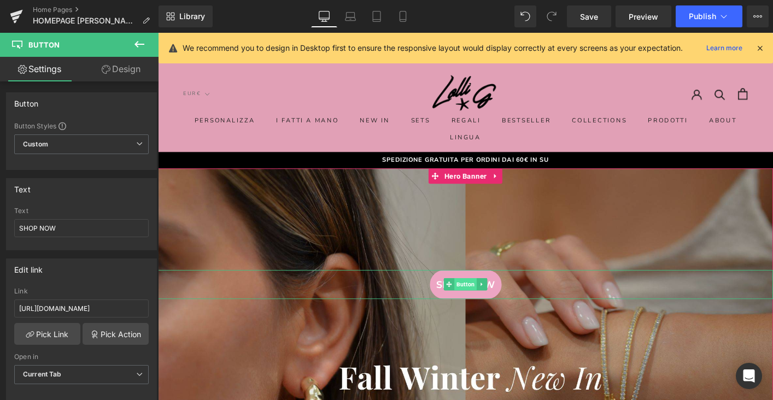
click at [490, 305] on span "Button" at bounding box center [489, 303] width 24 height 13
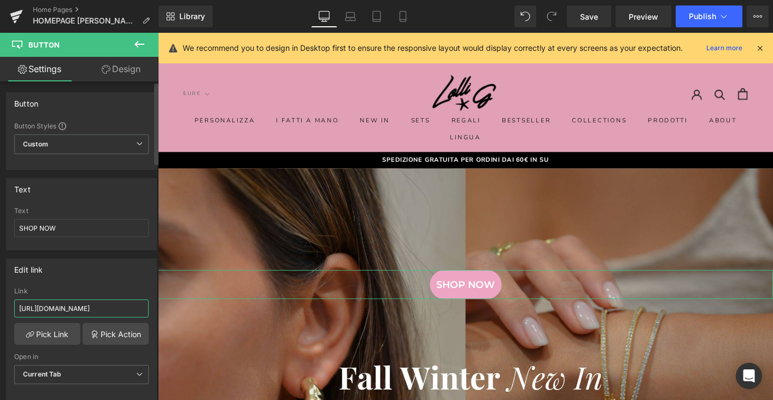
click at [120, 307] on input "https://www.lolligmilano.com/collections/nuovi-arrivi" at bounding box center [81, 309] width 134 height 18
click at [136, 37] on button at bounding box center [139, 45] width 38 height 24
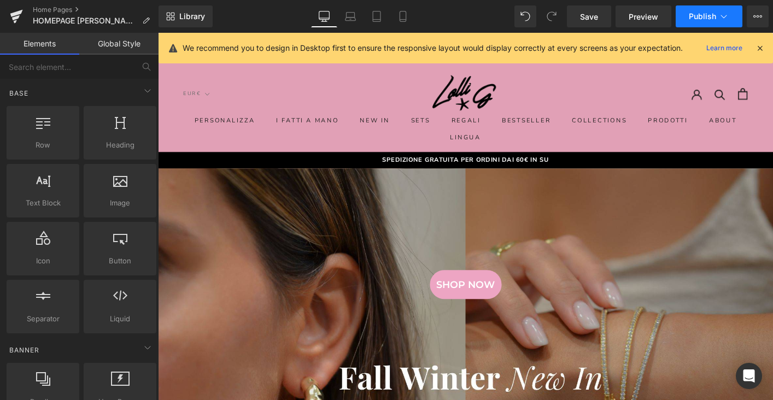
click at [714, 23] on button "Publish" at bounding box center [709, 16] width 67 height 22
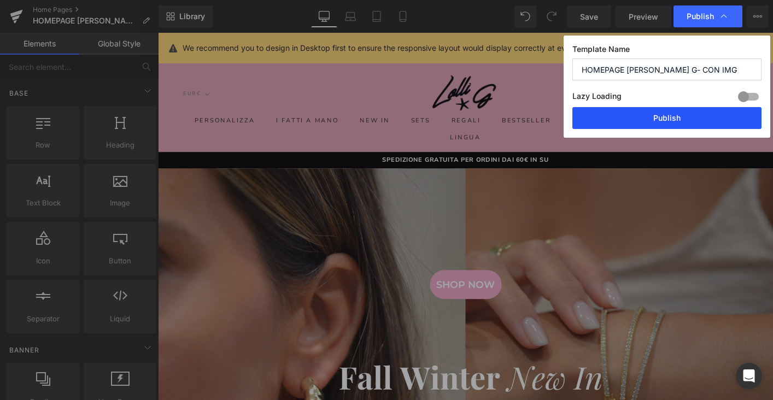
click at [672, 110] on button "Publish" at bounding box center [666, 118] width 189 height 22
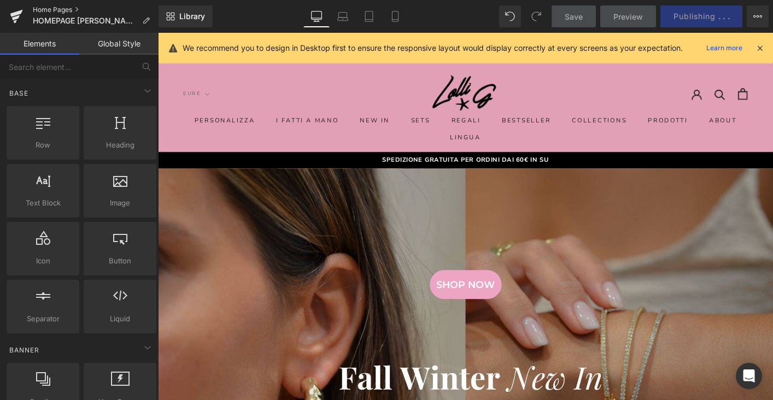
click at [33, 7] on link "Home Pages" at bounding box center [96, 9] width 126 height 9
